Goal: Transaction & Acquisition: Download file/media

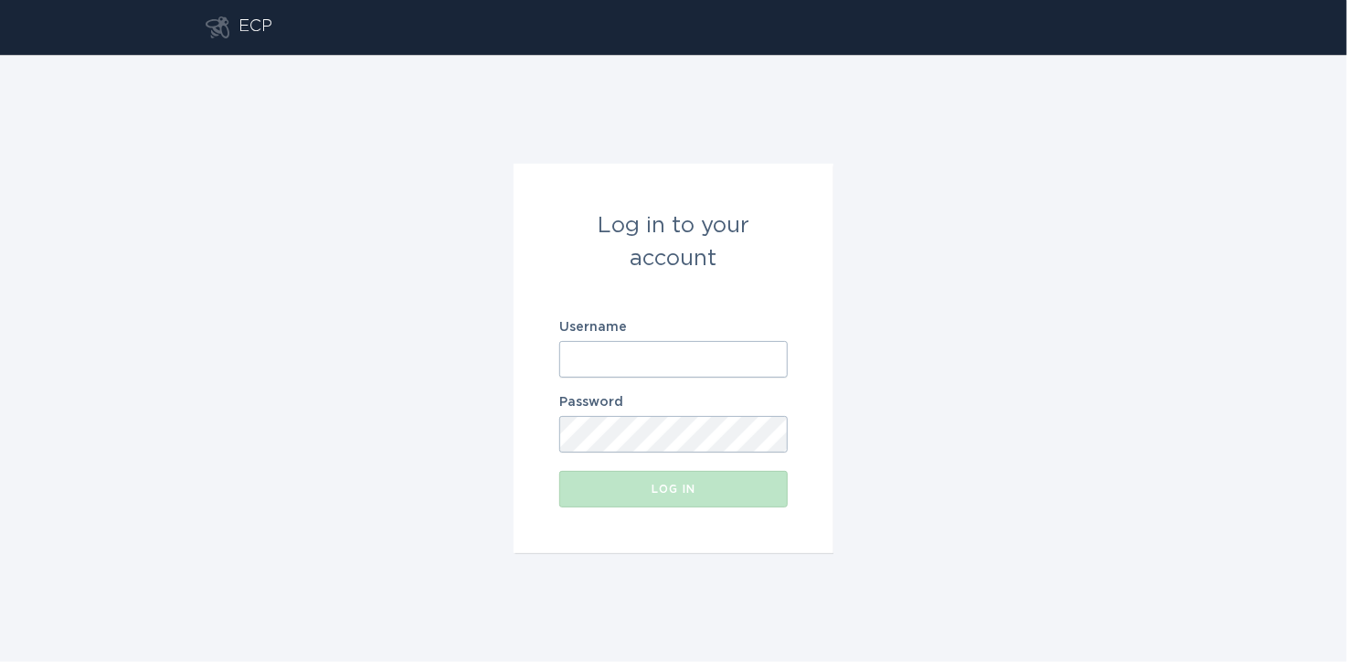
click at [695, 361] on input "Username" at bounding box center [673, 359] width 228 height 37
paste input "[EMAIL_ADDRESS][DOMAIN_NAME]"
type input "[EMAIL_ADDRESS][DOMAIN_NAME]"
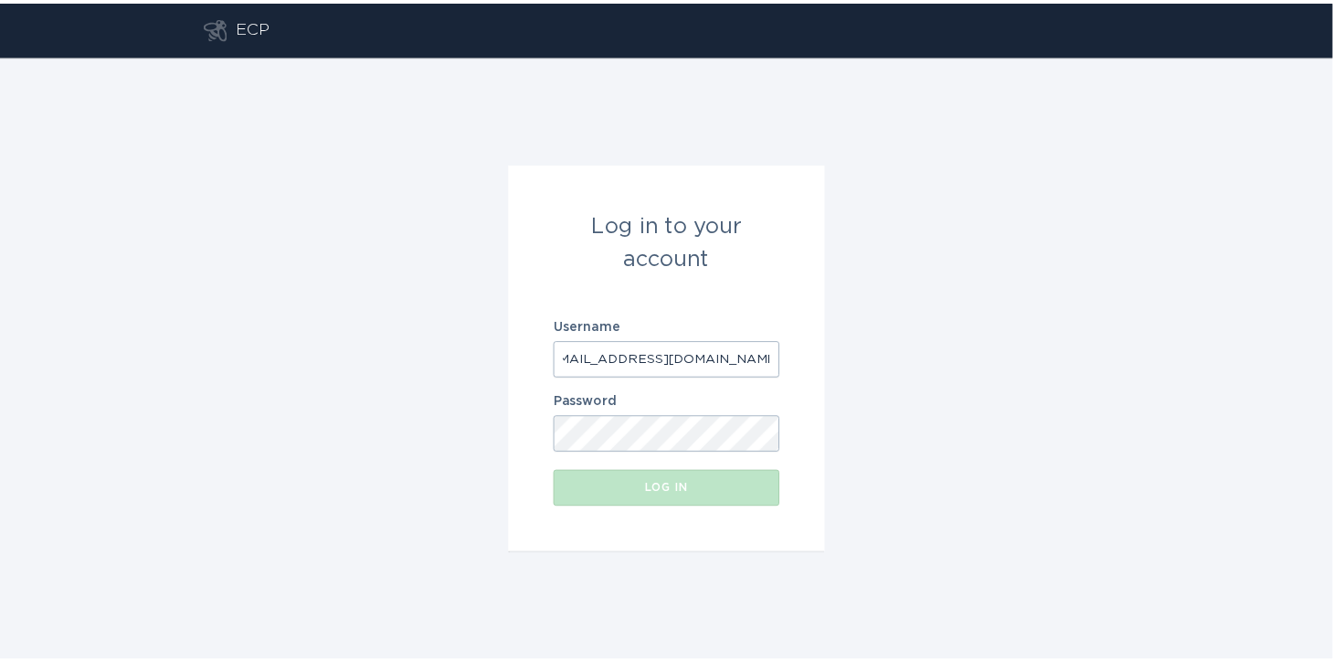
scroll to position [0, 0]
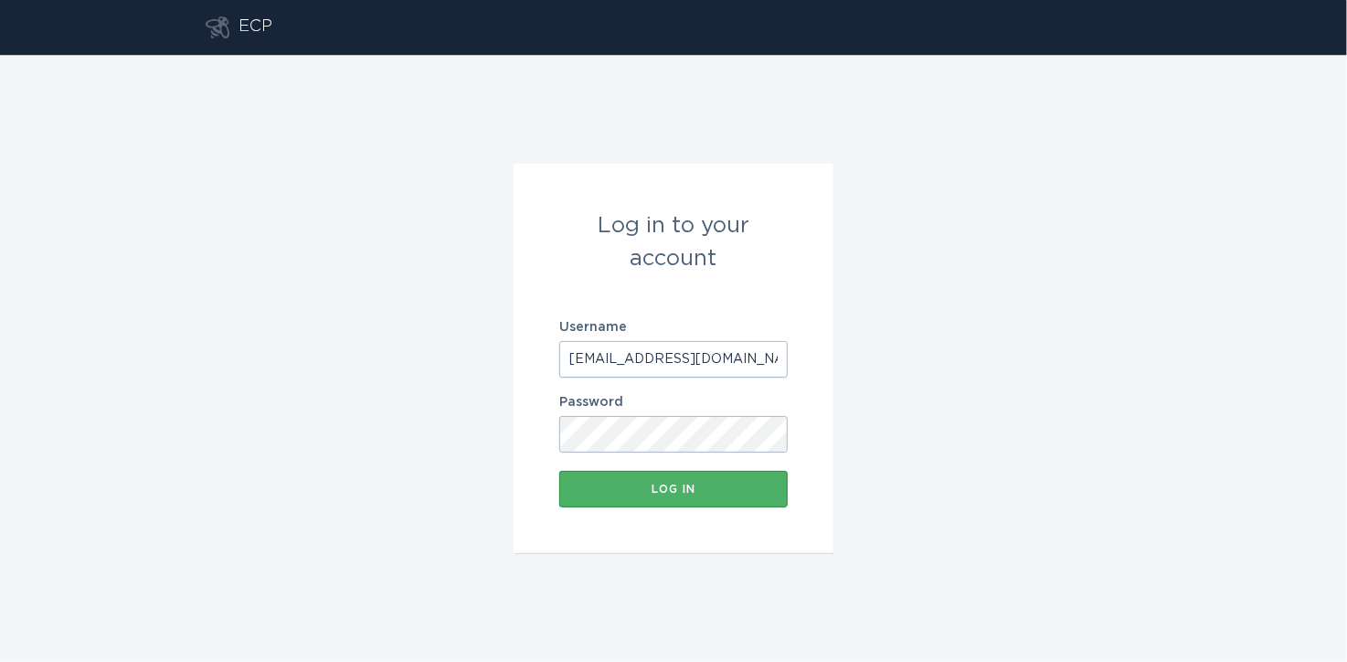
click at [740, 475] on button "Log in" at bounding box center [673, 489] width 228 height 37
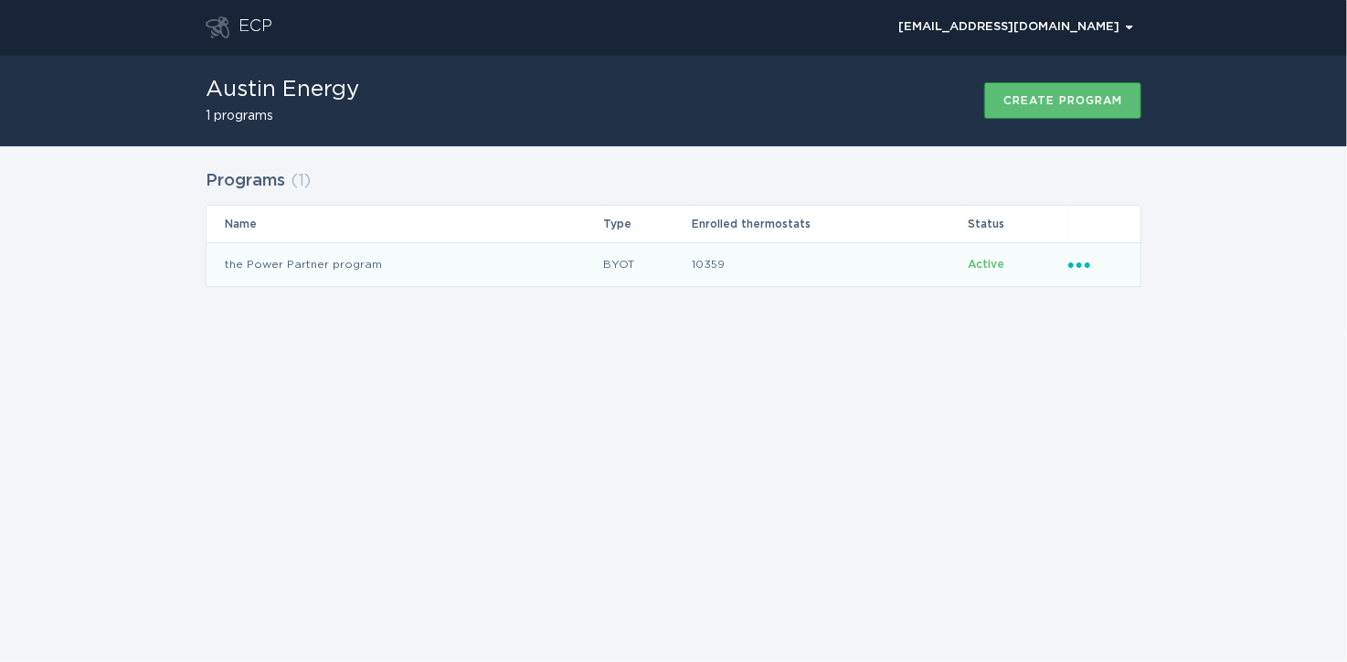
click at [260, 268] on td "the Power Partner program" at bounding box center [405, 264] width 396 height 44
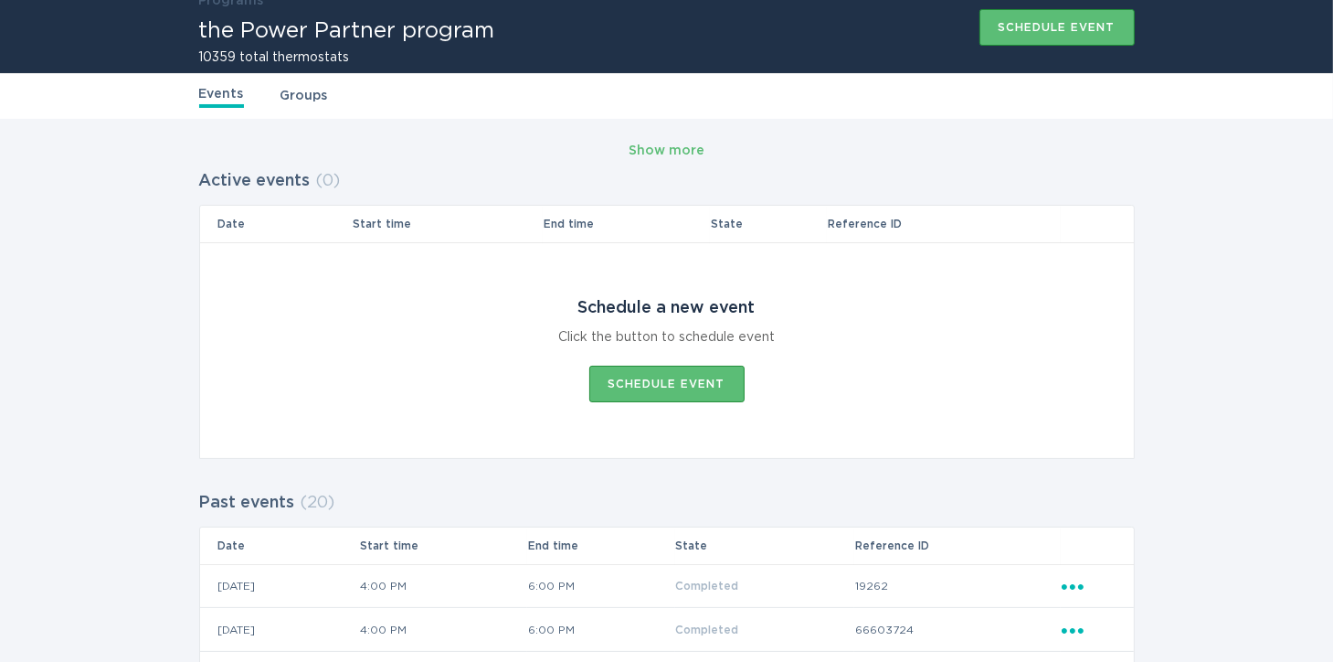
scroll to position [62, 0]
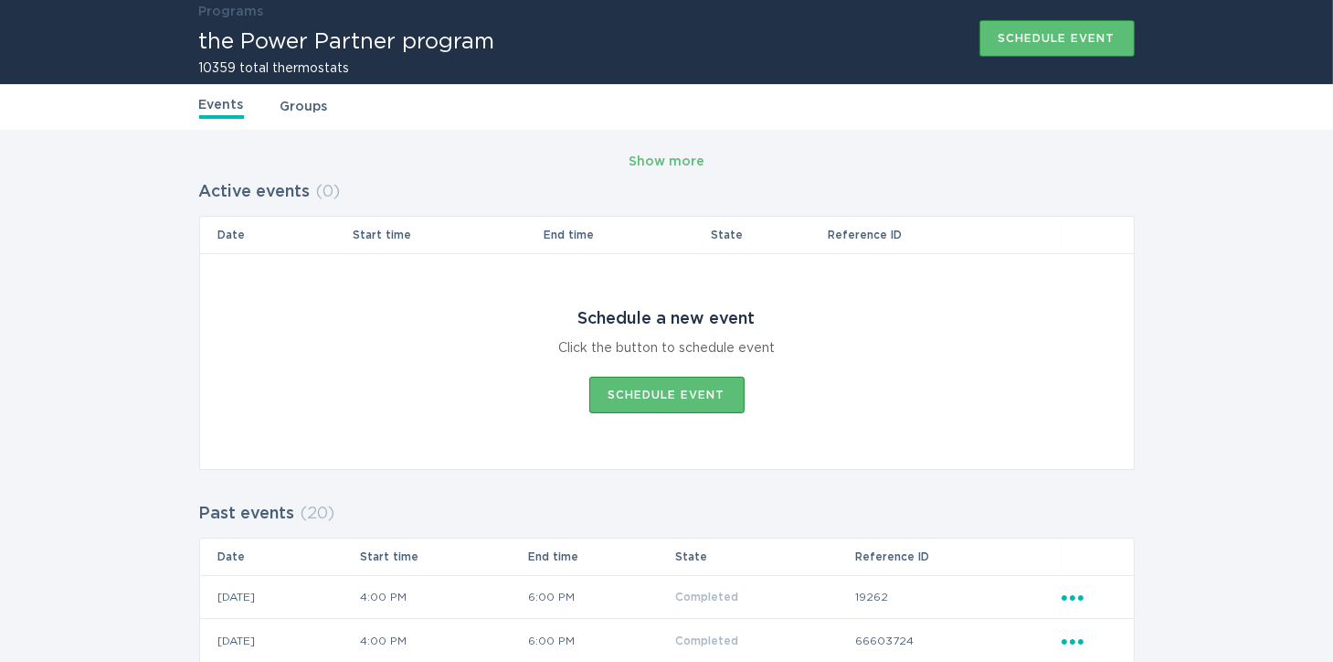
click at [305, 108] on link "Groups" at bounding box center [305, 107] width 48 height 20
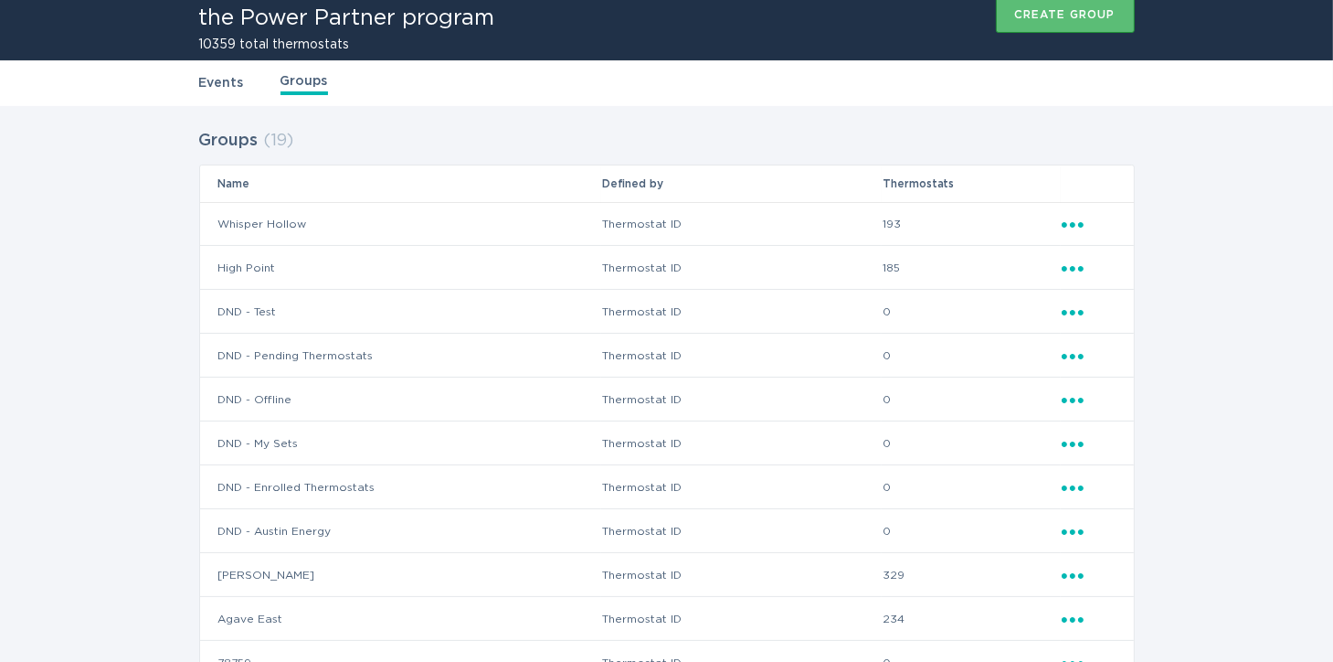
scroll to position [87, 0]
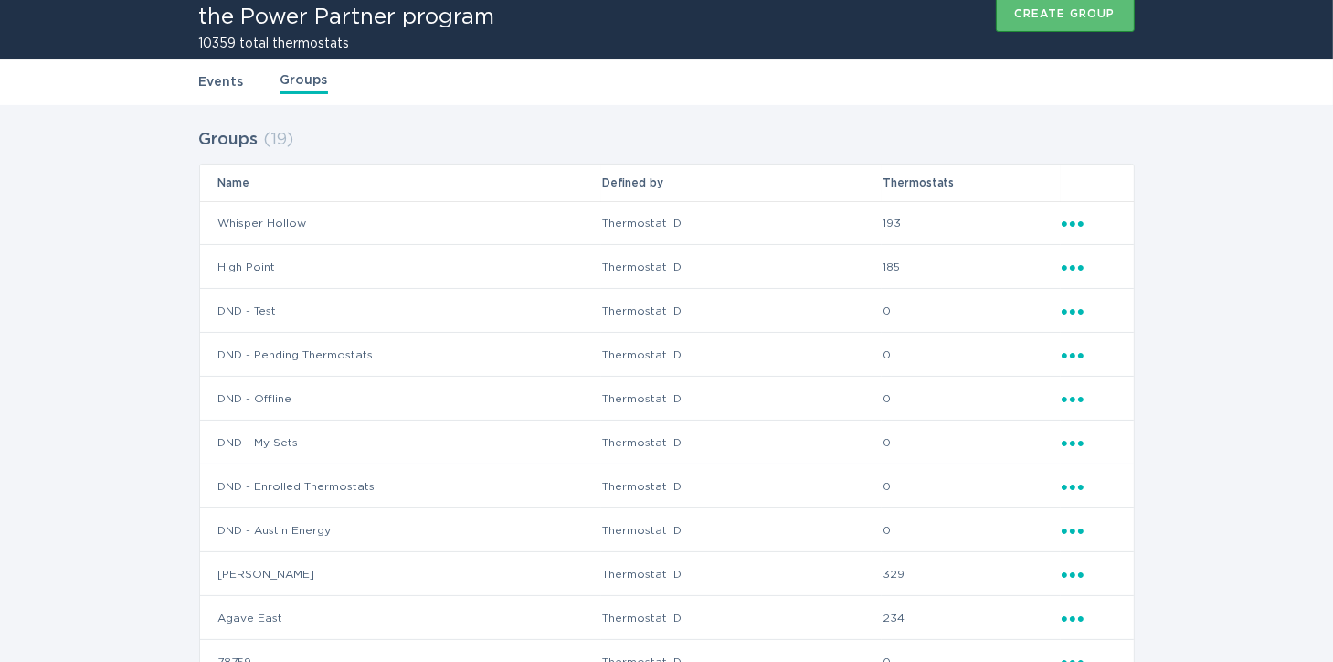
click at [1071, 223] on icon "Popover menu" at bounding box center [1073, 223] width 22 height 5
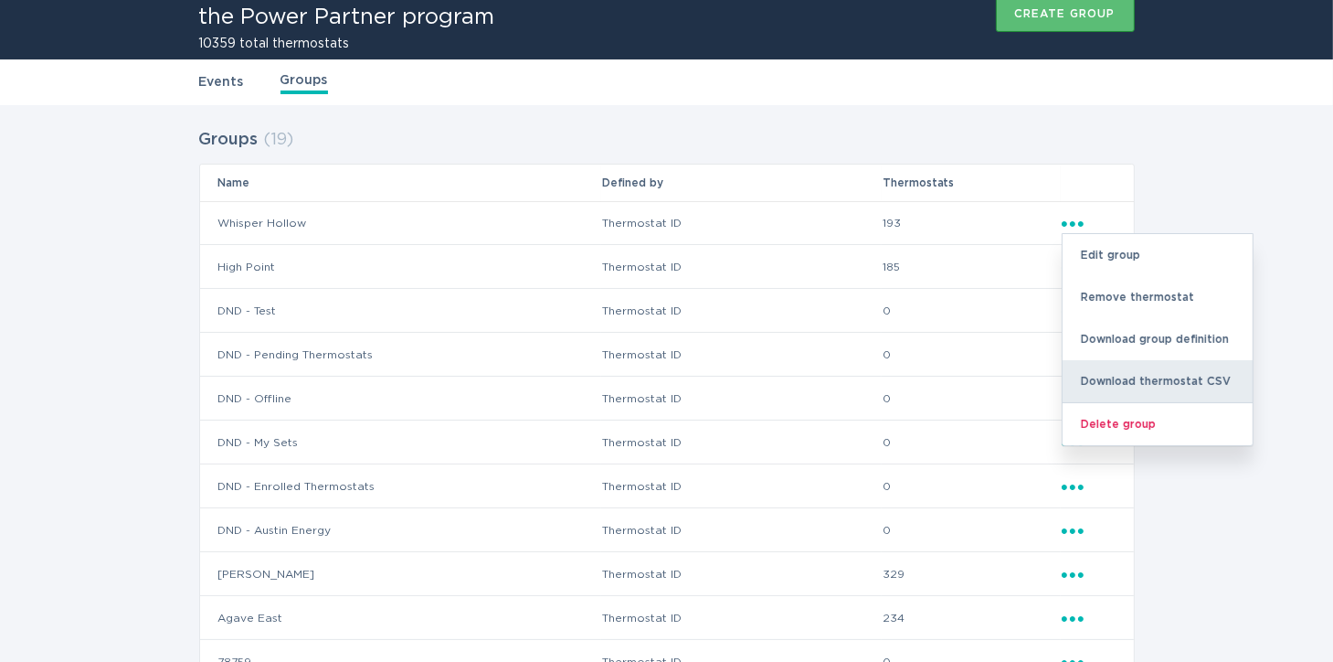
click at [1137, 386] on div "Download thermostat CSV" at bounding box center [1158, 381] width 190 height 42
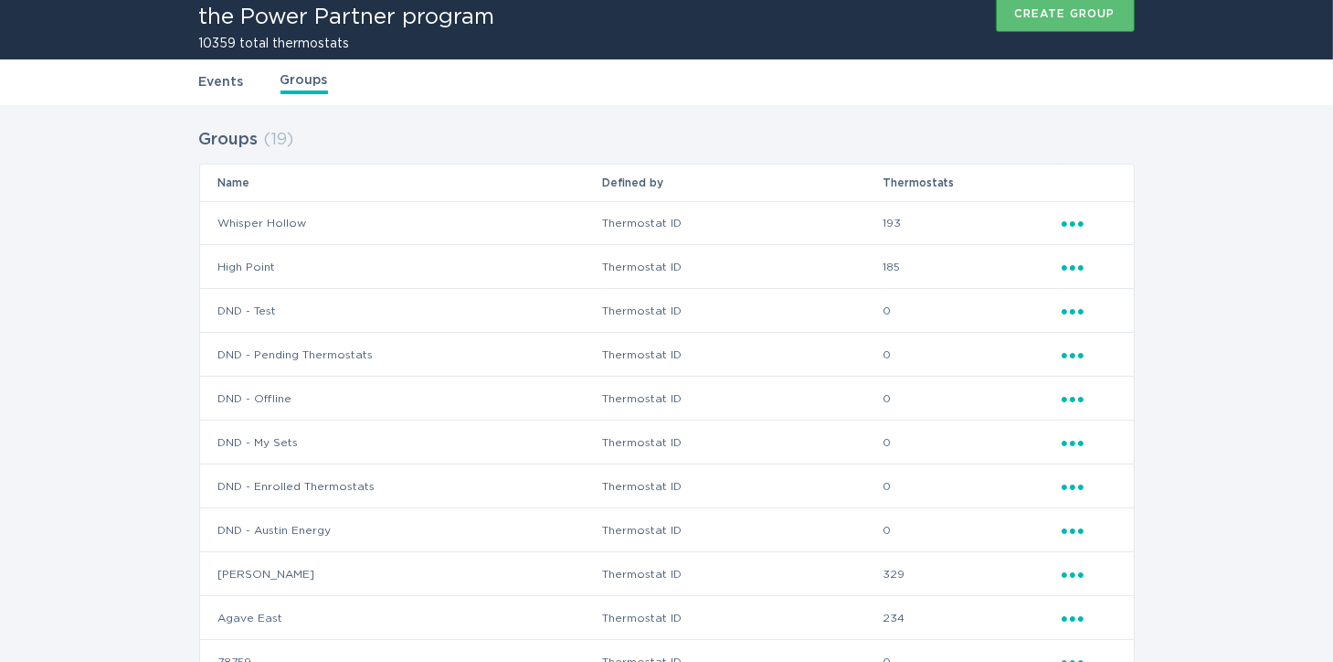
click at [1271, 424] on div "Groups ( 19 ) Name Defined by Thermostats Whisper Hollow Thermostat ID 193 Elli…" at bounding box center [666, 602] width 1333 height 994
click at [1070, 270] on icon "Ellipsis" at bounding box center [1075, 265] width 26 height 16
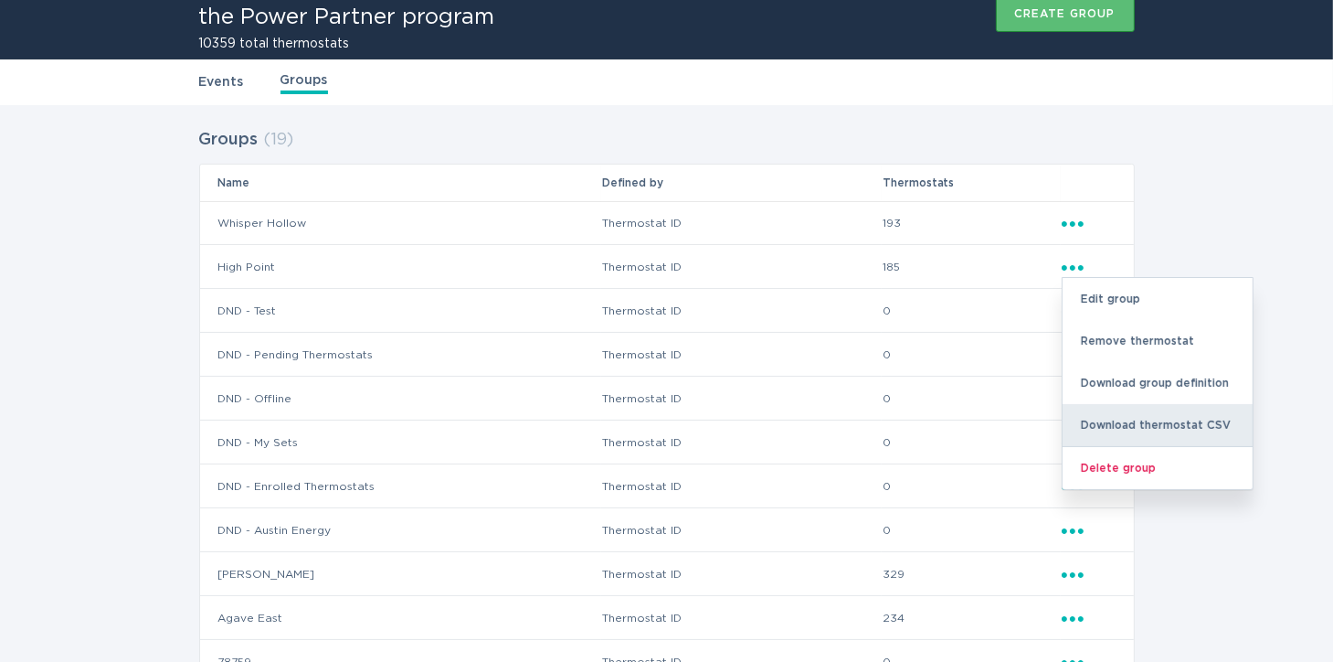
click at [1144, 430] on div "Download thermostat CSV" at bounding box center [1158, 425] width 190 height 42
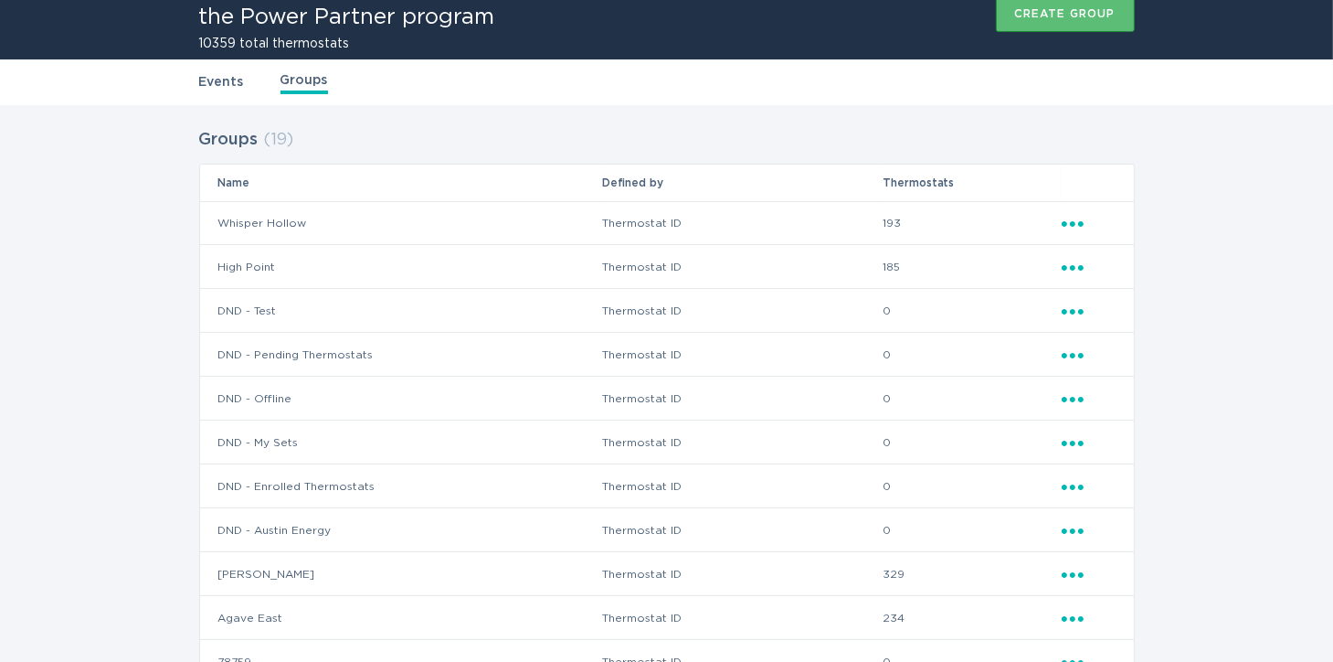
click at [1276, 296] on div "Groups ( 19 ) Name Defined by Thermostats Whisper Hollow Thermostat ID 193 Elli…" at bounding box center [666, 602] width 1333 height 994
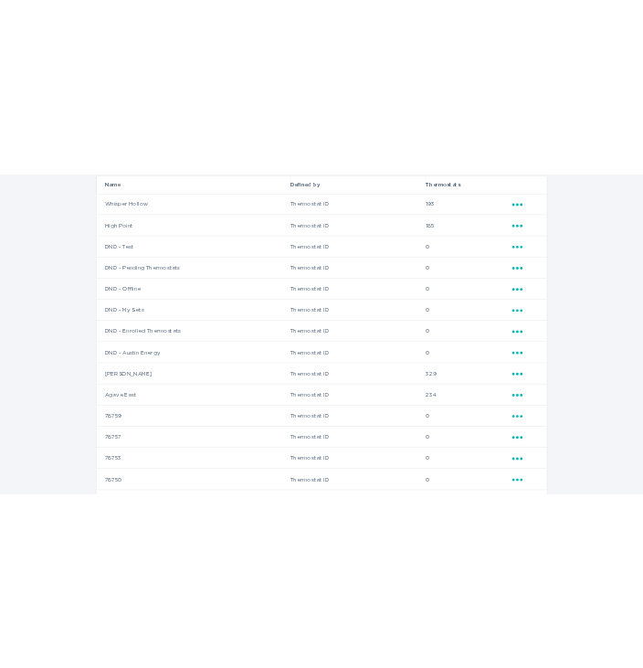
scroll to position [249, 0]
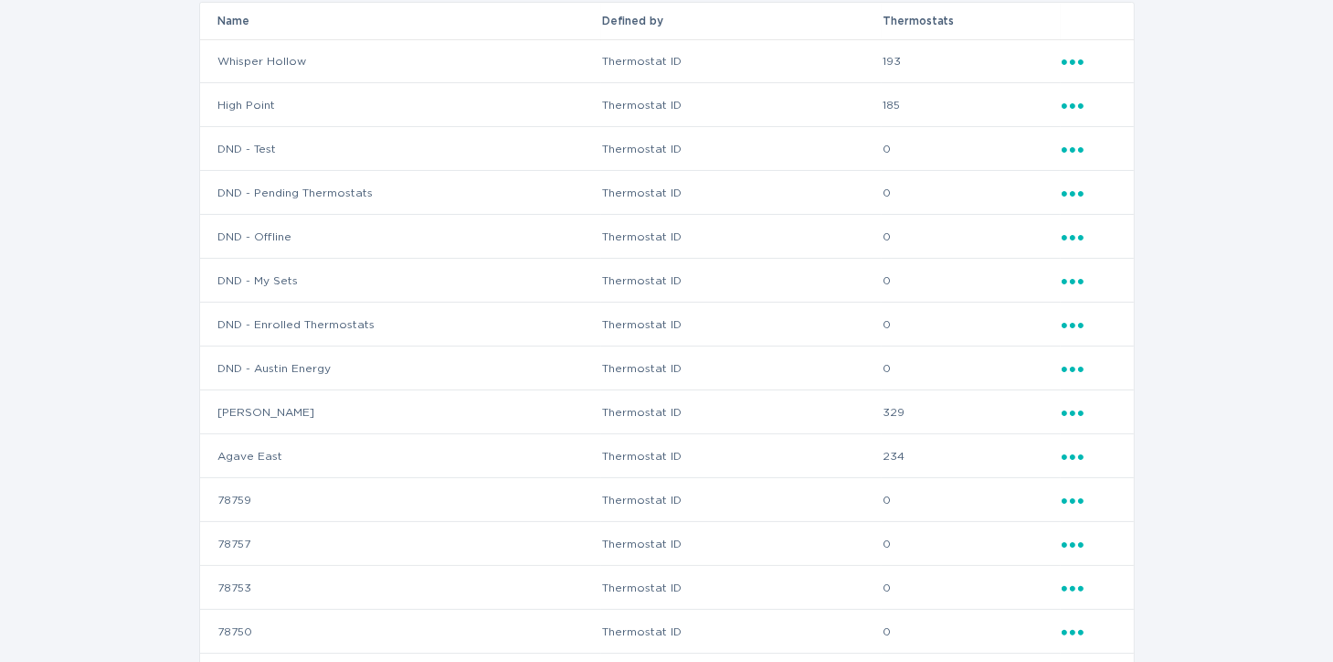
click at [1070, 414] on icon "Ellipsis" at bounding box center [1075, 410] width 26 height 16
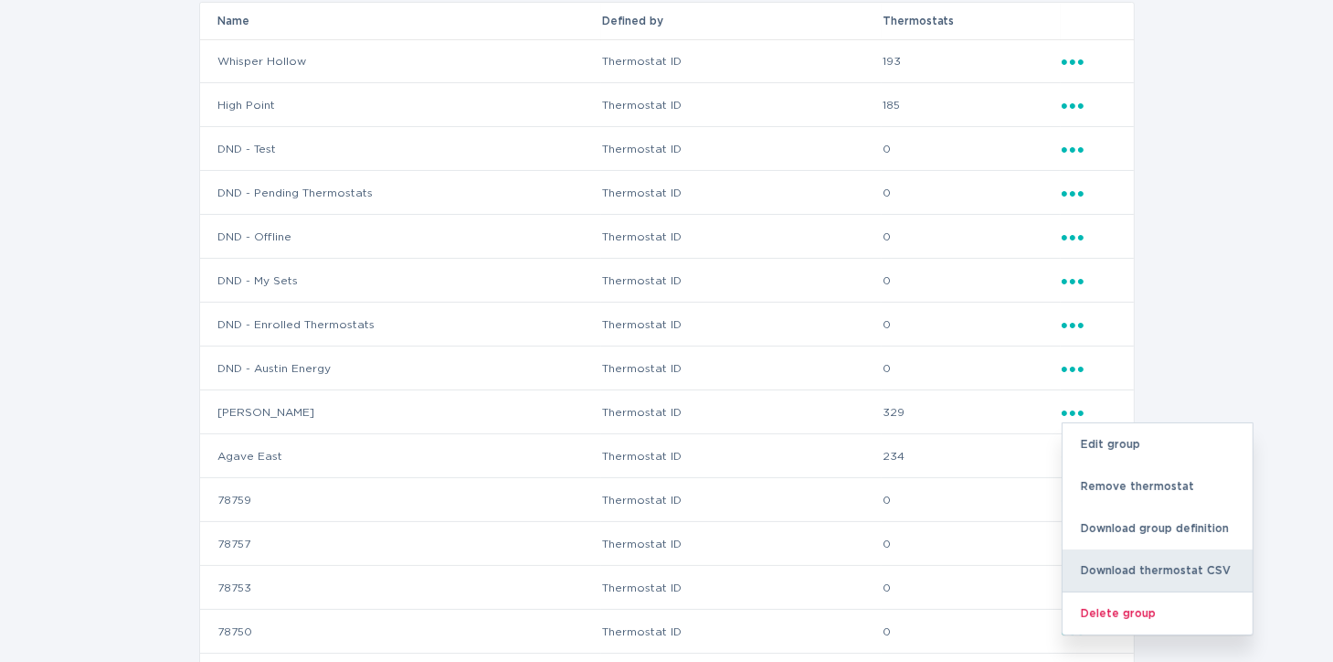
click at [1137, 566] on div "Download thermostat CSV" at bounding box center [1158, 570] width 190 height 42
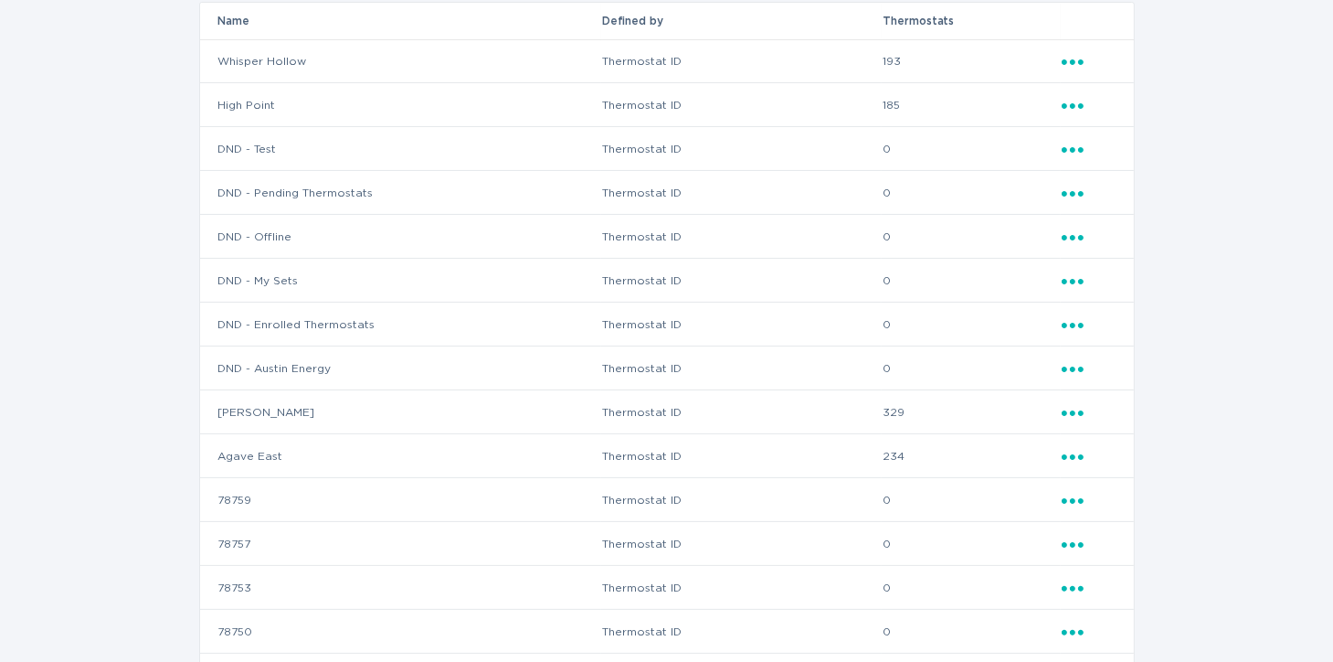
click at [1192, 476] on div "Groups ( 19 ) Name Defined by Thermostats Whisper Hollow Thermostat ID 193 Elli…" at bounding box center [666, 440] width 1333 height 994
click at [1066, 456] on icon "Popover menu" at bounding box center [1073, 456] width 22 height 5
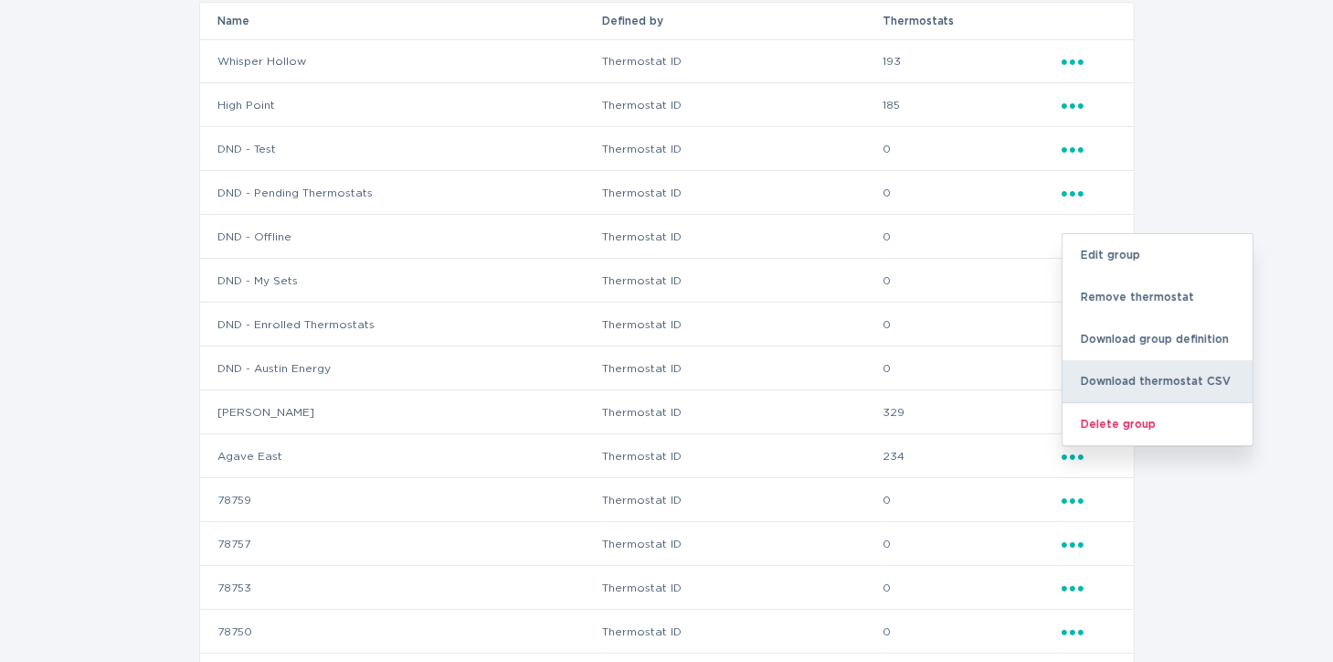
click at [1140, 387] on div "Download thermostat CSV" at bounding box center [1158, 381] width 190 height 42
